Goal: Communication & Community: Answer question/provide support

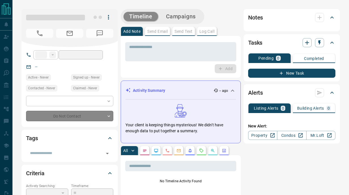
type input "**"
type input "**********"
type input "*"
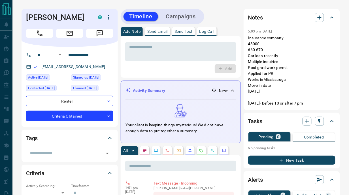
click at [188, 30] on p "Send Text" at bounding box center [183, 31] width 18 height 4
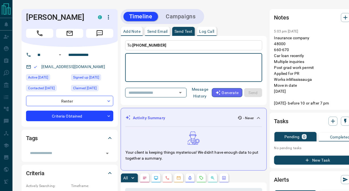
click at [205, 93] on button "Message History" at bounding box center [199, 93] width 23 height 16
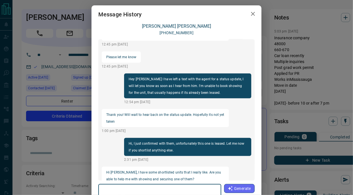
scroll to position [5, 0]
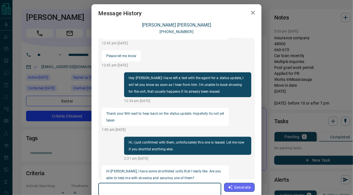
click at [149, 187] on textarea at bounding box center [159, 198] width 115 height 24
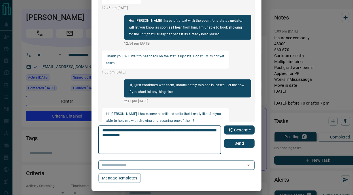
scroll to position [67, 0]
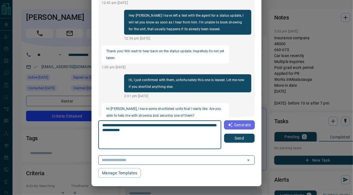
type textarea "**********"
click at [232, 141] on button "Send" at bounding box center [239, 138] width 31 height 9
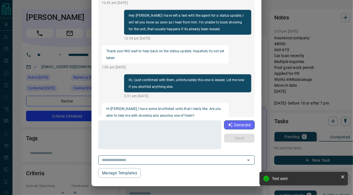
scroll to position [120, 0]
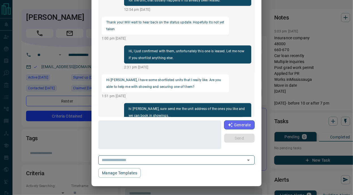
click at [14, 27] on div "Message History [PERSON_NAME] [PHONE_NUMBER] Hi Harsh, Pleasure speaking with y…" at bounding box center [176, 97] width 353 height 195
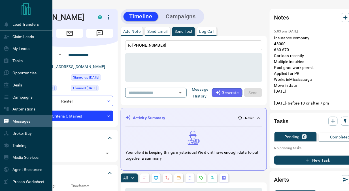
click at [19, 124] on p "Messages" at bounding box center [21, 121] width 18 height 5
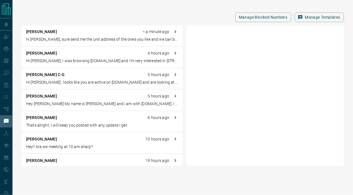
click at [71, 62] on p "Hi [PERSON_NAME], I was browsing [DOMAIN_NAME] and I’m very interested in [STRE…" at bounding box center [102, 61] width 152 height 6
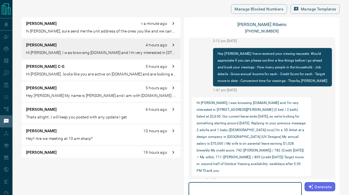
scroll to position [14, 0]
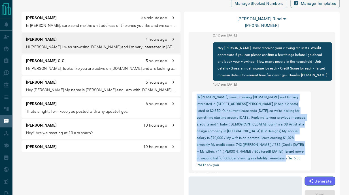
drag, startPoint x: 196, startPoint y: 96, endPoint x: 271, endPoint y: 158, distance: 97.6
click at [271, 158] on p "Hi [PERSON_NAME], I was browsing [DOMAIN_NAME] and I’m very interested in [STRE…" at bounding box center [251, 131] width 110 height 75
copy p "Hi [PERSON_NAME], I was browsing [DOMAIN_NAME] and I’m very interested in [STRE…"
click at [253, 17] on link "[PERSON_NAME]" at bounding box center [261, 18] width 49 height 5
